Goal: Task Accomplishment & Management: Use online tool/utility

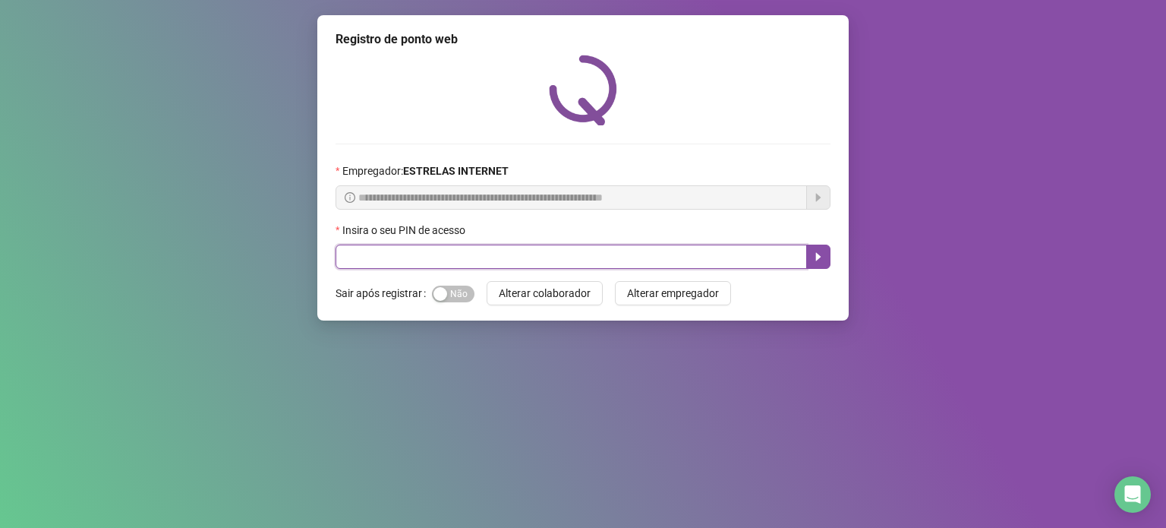
click at [367, 263] on input "text" at bounding box center [572, 257] width 472 height 24
type input "*****"
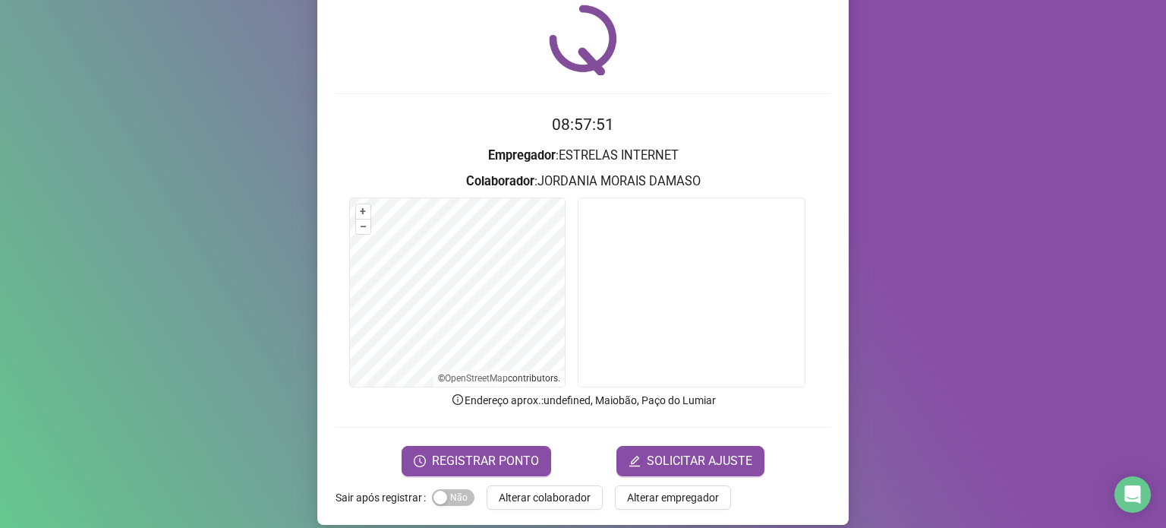
scroll to position [64, 0]
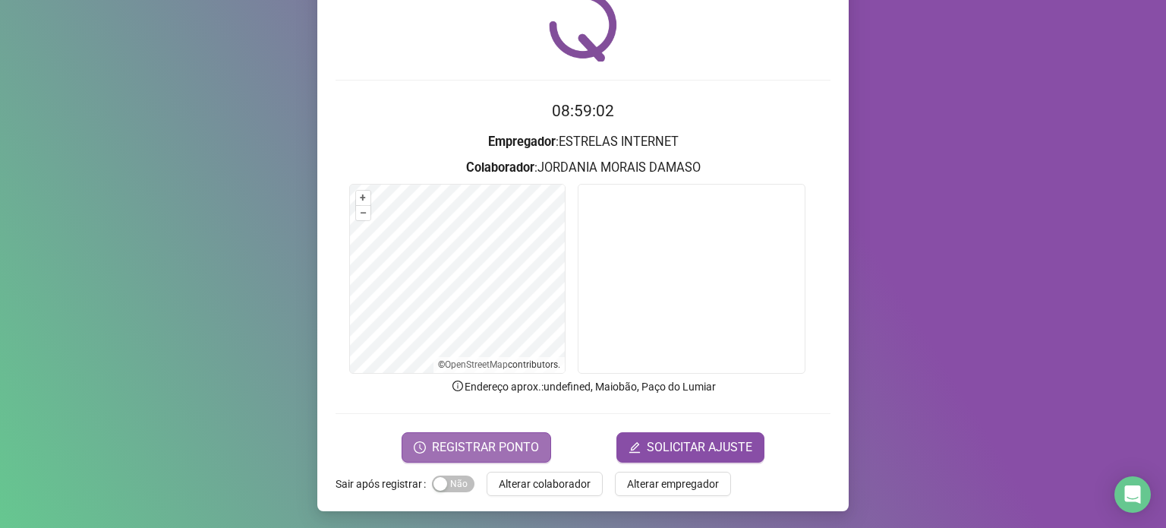
click at [464, 447] on span "REGISTRAR PONTO" at bounding box center [485, 447] width 107 height 18
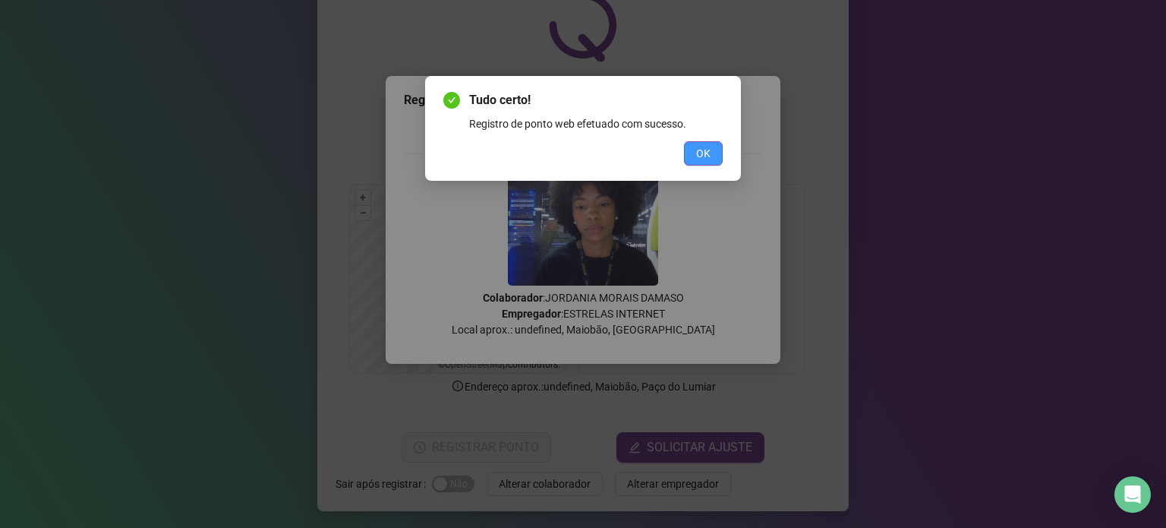
drag, startPoint x: 713, startPoint y: 150, endPoint x: 659, endPoint y: 256, distance: 118.5
click at [713, 151] on button "OK" at bounding box center [703, 153] width 39 height 24
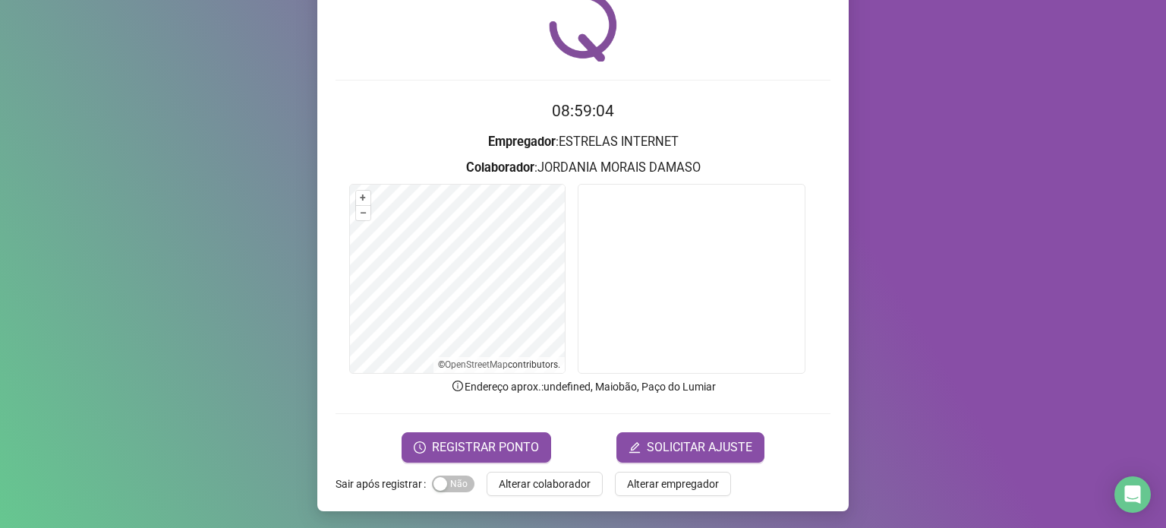
click at [514, 429] on form "08:59:04 Empregador : ESTRELAS INTERNET Colaborador : [PERSON_NAME] + – ⇧ › © O…" at bounding box center [583, 280] width 495 height 363
click at [513, 430] on form "08:59:04 Empregador : ESTRELAS INTERNET Colaborador : [PERSON_NAME] + – ⇧ › © O…" at bounding box center [583, 280] width 495 height 363
click at [509, 440] on span "REGISTRAR PONTO" at bounding box center [485, 447] width 107 height 18
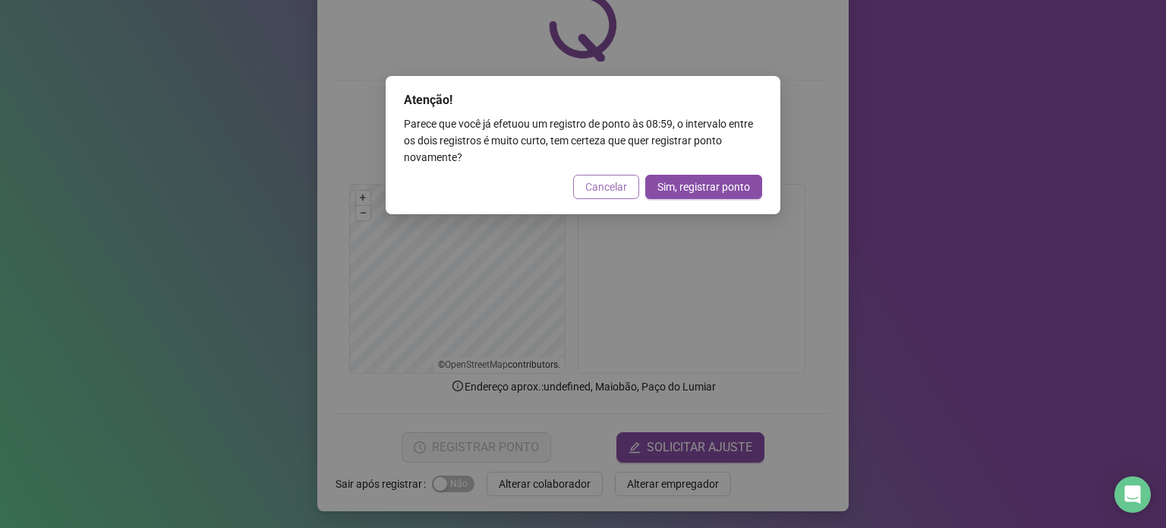
click at [608, 184] on span "Cancelar" at bounding box center [606, 186] width 42 height 17
